Goal: Information Seeking & Learning: Check status

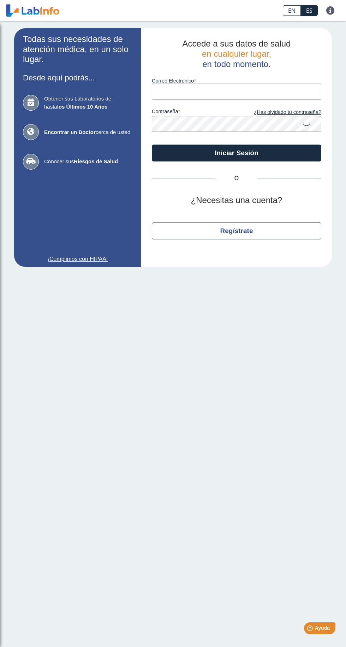
click at [222, 89] on input "Correo Electronico" at bounding box center [236, 92] width 169 height 16
type input "marisolra30@gmail.com"
click at [152, 145] on button "Iniciar Sesión" at bounding box center [236, 153] width 169 height 17
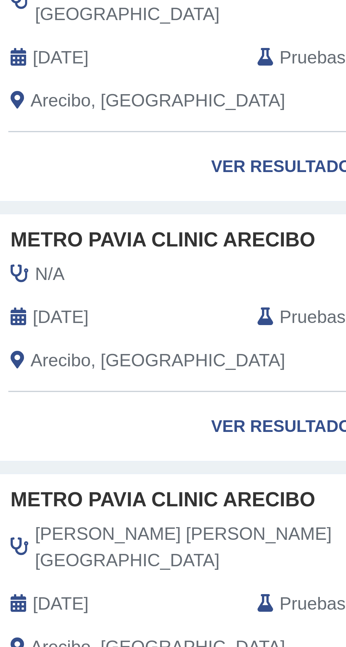
scroll to position [249, 0]
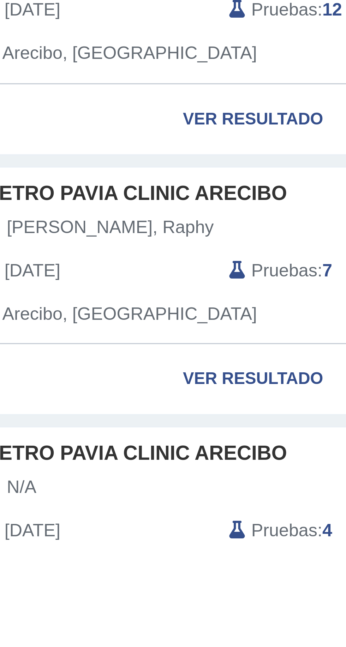
scroll to position [321, 0]
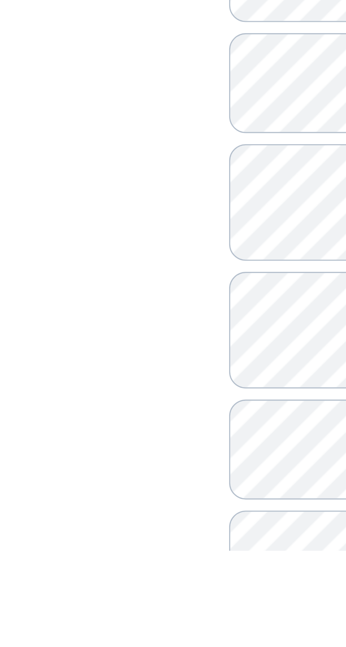
scroll to position [23, 0]
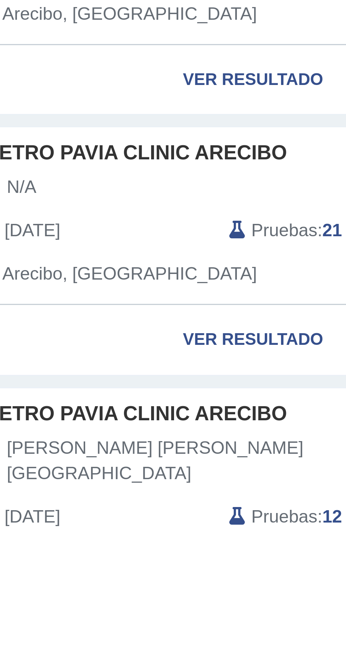
scroll to position [247, 0]
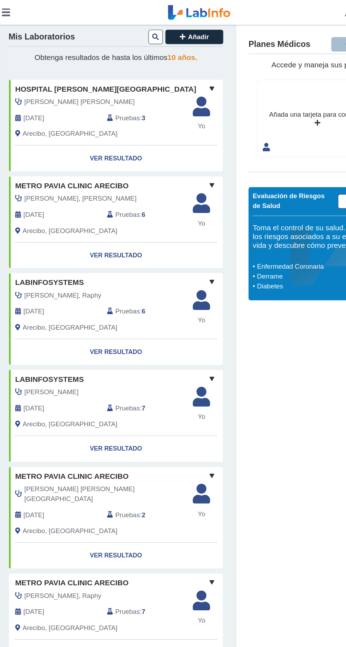
scroll to position [0, 0]
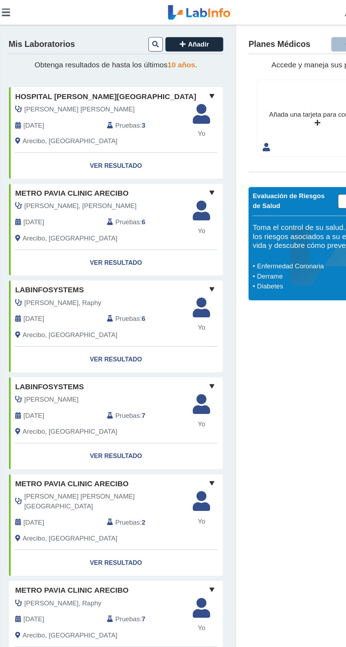
click at [110, 44] on div "Mis Laboratorios Añadir" at bounding box center [102, 39] width 183 height 14
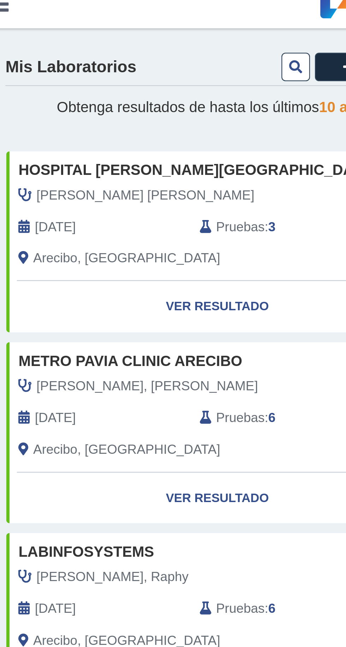
click at [66, 42] on div "Mis Laboratorios Añadir" at bounding box center [102, 39] width 183 height 14
click at [135, 37] on icon at bounding box center [136, 38] width 6 height 6
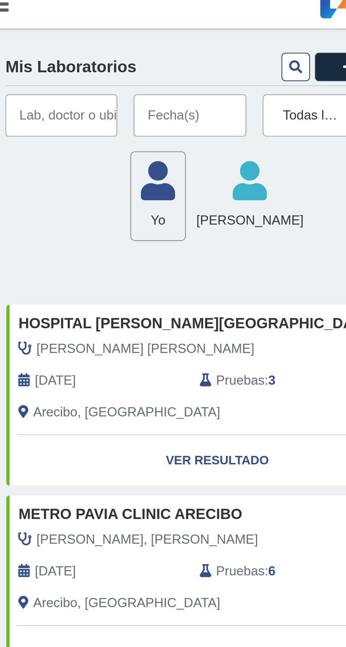
click at [51, 59] on input "text" at bounding box center [35, 59] width 48 height 18
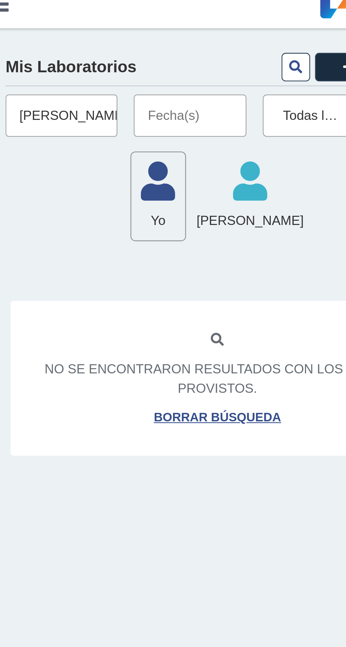
type input "Ralphy González"
click at [135, 37] on icon at bounding box center [136, 38] width 6 height 6
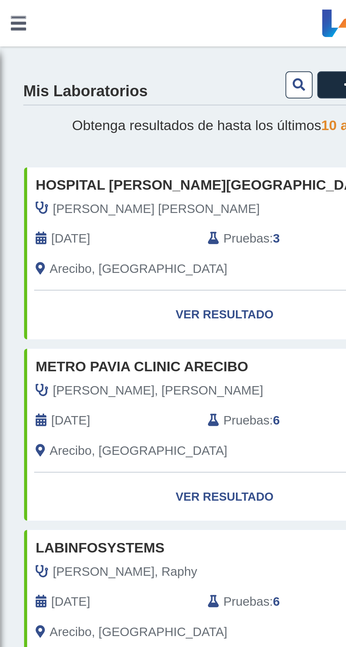
click at [64, 45] on div "Mis Laboratorios Añadir" at bounding box center [102, 40] width 183 height 16
click at [59, 44] on h4 "Mis Laboratorios" at bounding box center [39, 41] width 56 height 8
click at [141, 37] on button at bounding box center [136, 38] width 12 height 12
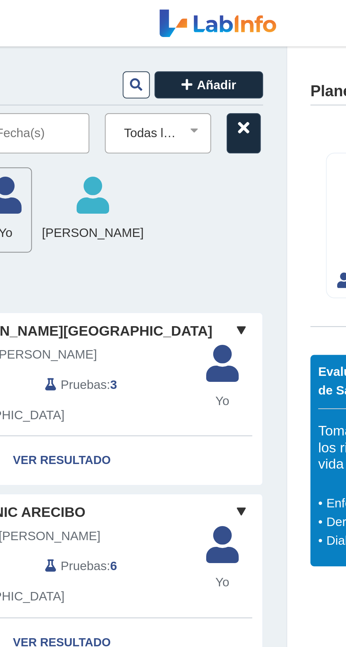
click at [168, 60] on select "Todas las Pruebas (w)-cmp (without chol) (serum) (w)-occult blood: eia bmp calc…" at bounding box center [149, 60] width 42 height 9
select select "creatinine :spot urine"
click at [128, 56] on select "Todas las Pruebas (w)-cmp (without chol) (serum) (w)-occult blood: eia bmp calc…" at bounding box center [149, 60] width 42 height 9
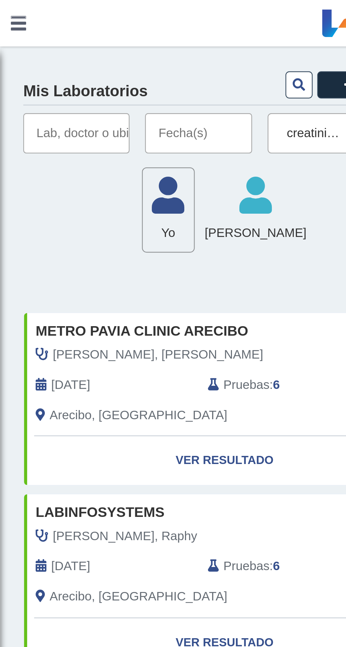
click at [45, 63] on input "text" at bounding box center [35, 61] width 48 height 18
type input "Ralphy González"
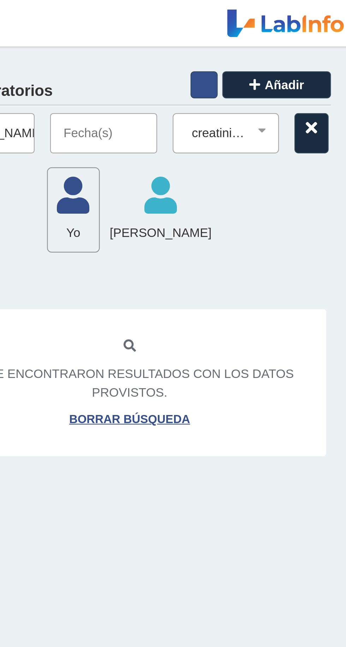
click at [138, 35] on button at bounding box center [136, 38] width 12 height 12
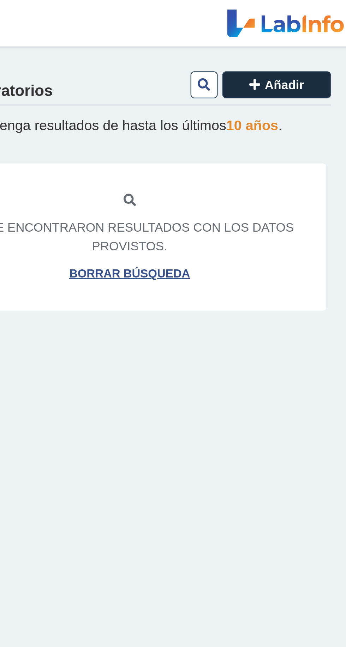
click at [116, 121] on link "Borrar búsqueda" at bounding box center [102, 125] width 55 height 8
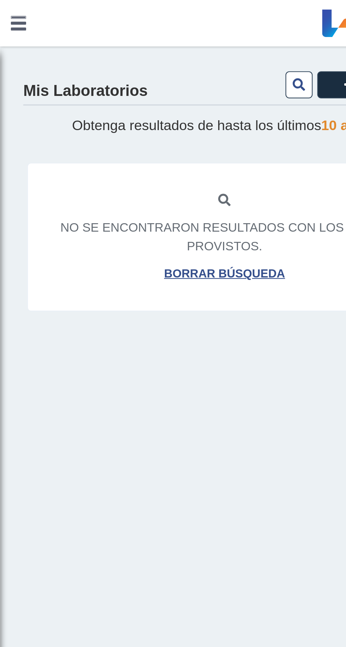
click at [57, 46] on div "Mis Laboratorios Añadir" at bounding box center [102, 40] width 183 height 16
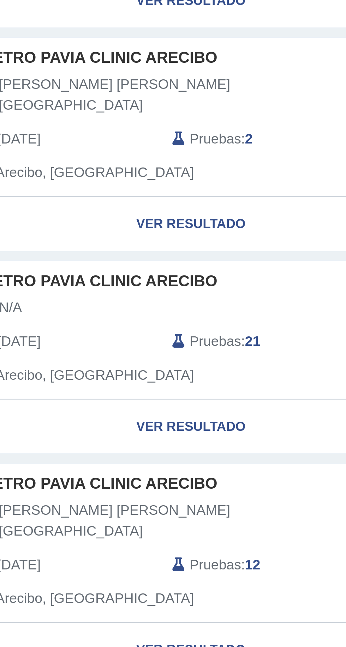
scroll to position [249, 0]
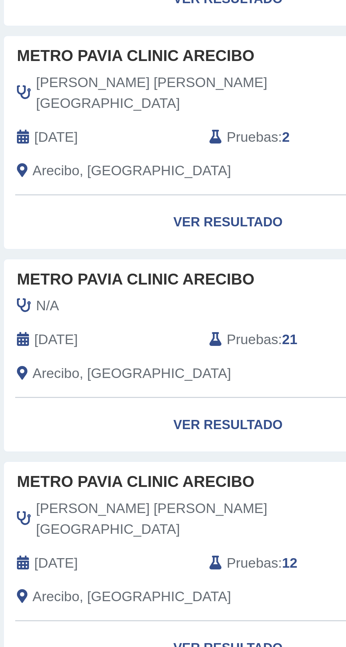
click at [108, 542] on span "Pruebas" at bounding box center [112, 546] width 21 height 8
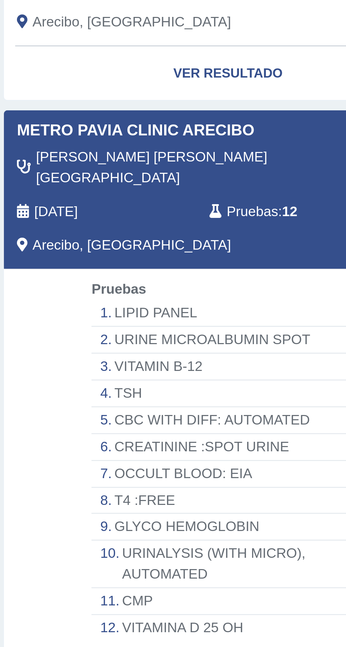
scroll to position [393, 0]
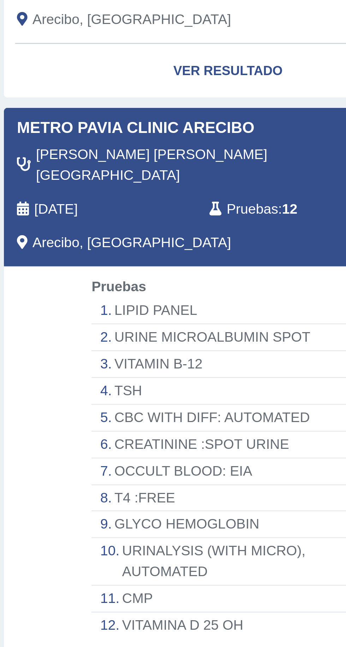
click at [129, 449] on li "URINE MICROALBUMIN SPOT" at bounding box center [102, 454] width 111 height 11
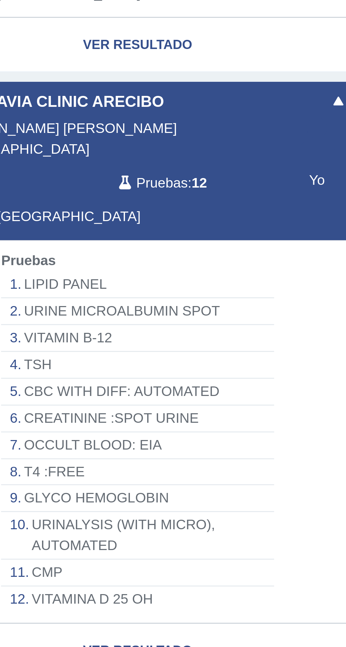
scroll to position [404, 0]
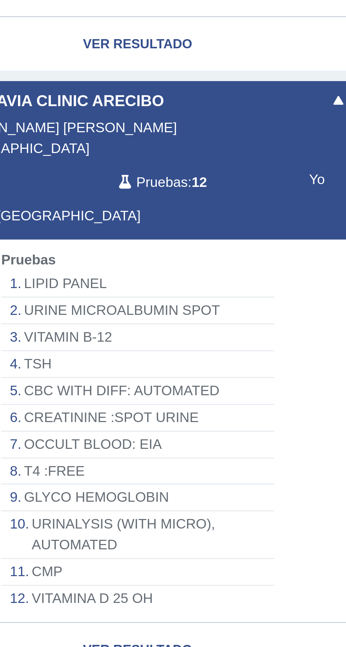
click at [93, 571] on link "Ver Resultado" at bounding box center [102, 582] width 182 height 22
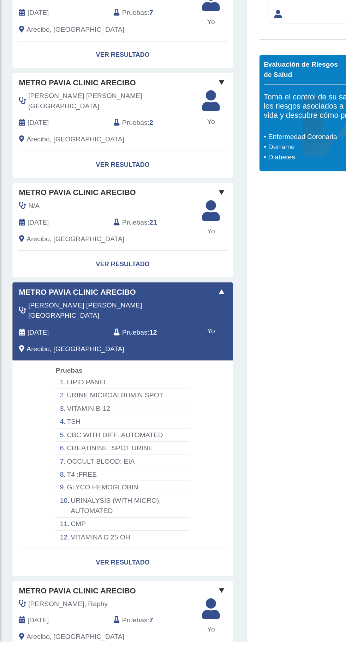
scroll to position [0, 0]
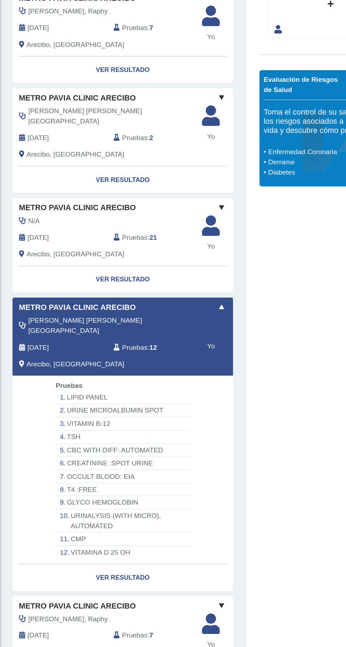
click at [188, 325] on link "Ver Resultado" at bounding box center [102, 335] width 182 height 22
click at [184, 354] on span at bounding box center [184, 358] width 8 height 8
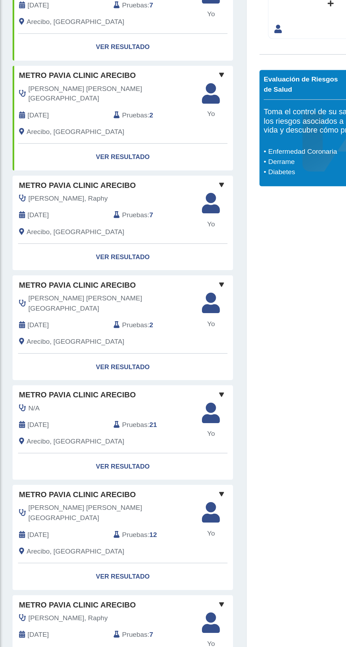
click at [106, 570] on link "Ver Resultado" at bounding box center [102, 581] width 182 height 22
select select "**********"
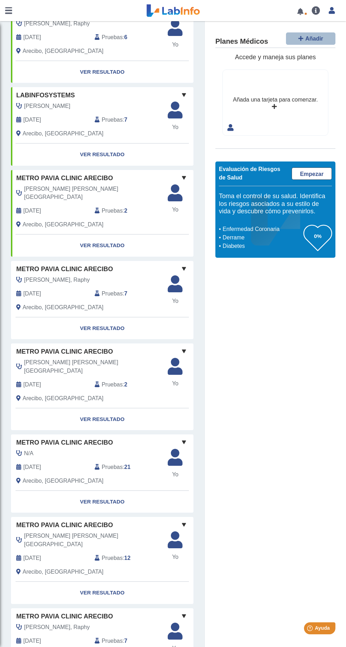
scroll to position [249, 0]
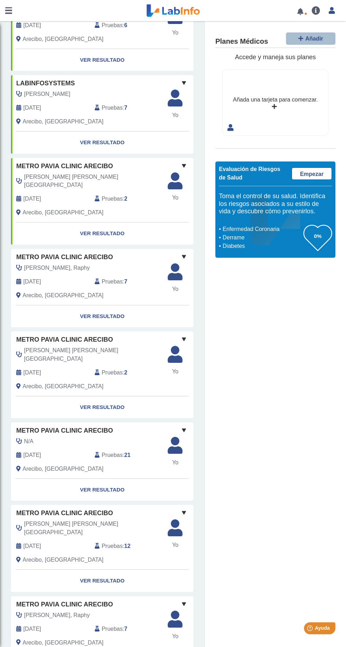
click at [94, 527] on div "[PERSON_NAME] [PERSON_NAME] [DATE] Pruebas : 12 Arecibo, [GEOGRAPHIC_DATA]" at bounding box center [89, 545] width 167 height 50
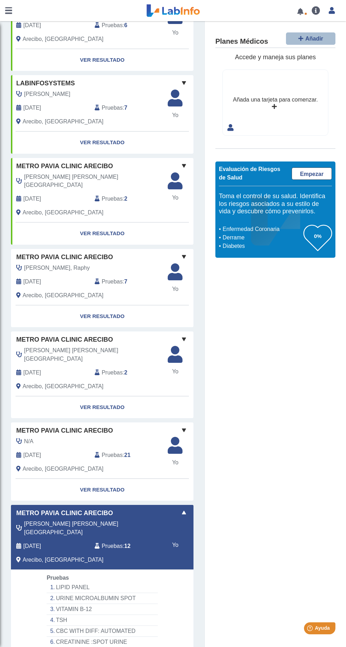
click at [113, 542] on span "Pruebas" at bounding box center [112, 546] width 21 height 8
click at [184, 509] on span at bounding box center [184, 513] width 8 height 8
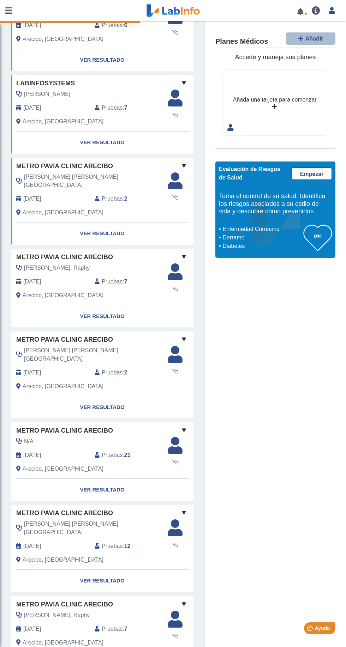
click at [115, 570] on link "Ver Resultado" at bounding box center [102, 581] width 182 height 22
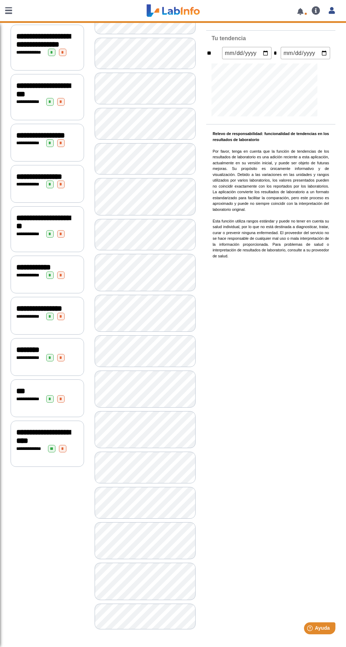
scroll to position [126, 0]
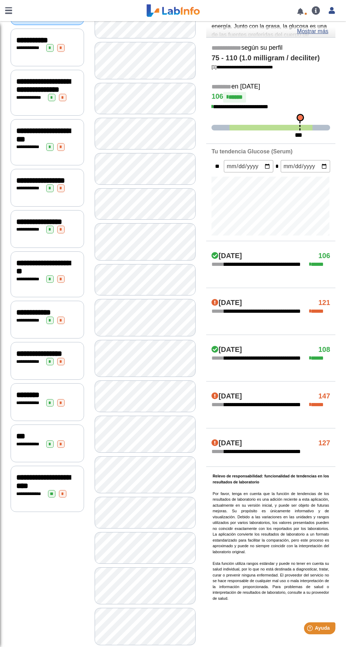
click at [61, 151] on div "**********" at bounding box center [47, 146] width 62 height 7
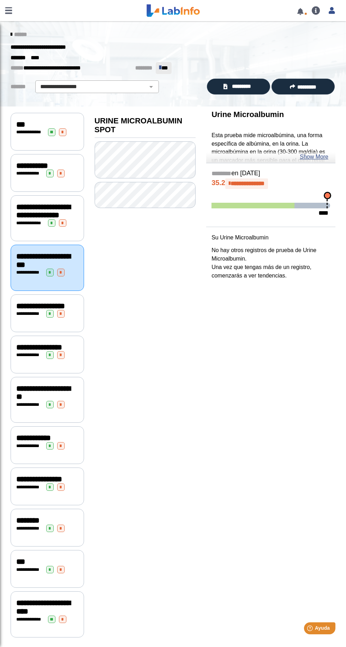
click at [50, 276] on div "**********" at bounding box center [47, 272] width 62 height 7
